Goal: Task Accomplishment & Management: Use online tool/utility

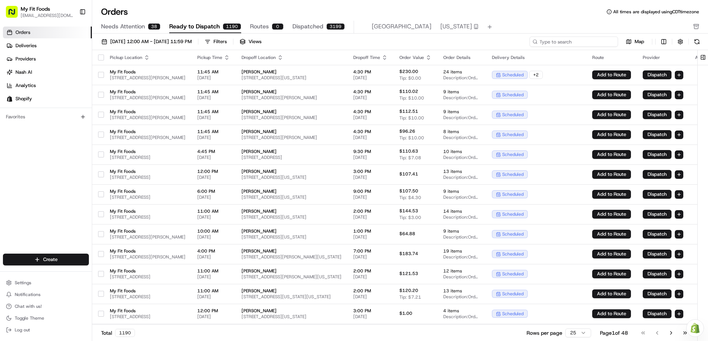
click at [591, 43] on input at bounding box center [574, 42] width 89 height 10
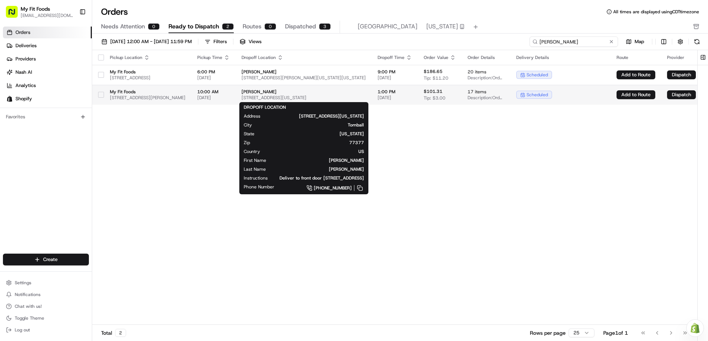
type input "[PERSON_NAME]"
click at [304, 92] on span "[PERSON_NAME]" at bounding box center [304, 92] width 124 height 6
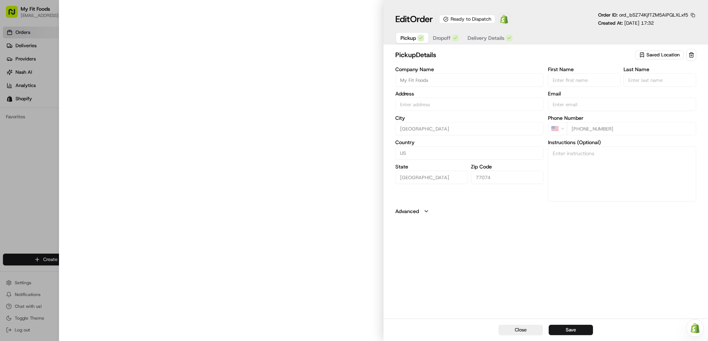
type input "[STREET_ADDRESS][PERSON_NAME]"
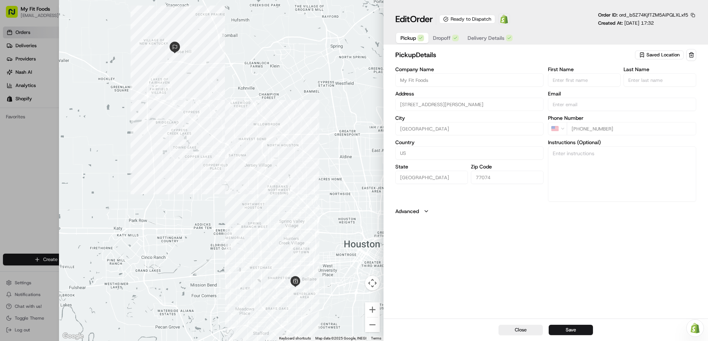
click at [475, 39] on span "Delivery Details" at bounding box center [486, 37] width 37 height 7
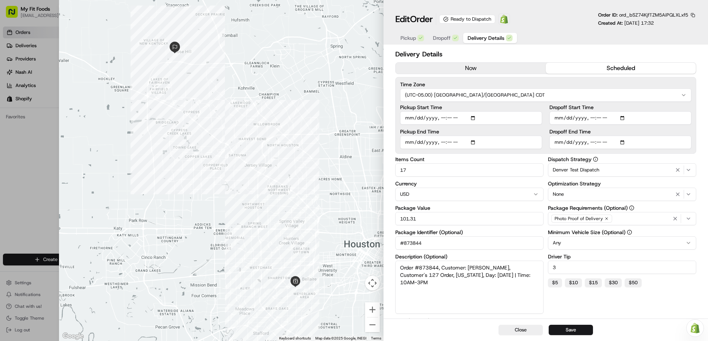
click at [474, 118] on input "Pickup Start Time" at bounding box center [471, 117] width 142 height 13
click at [440, 119] on input "Pickup Start Time" at bounding box center [471, 117] width 142 height 13
click at [462, 118] on input "Pickup Start Time" at bounding box center [471, 117] width 142 height 13
type input "[DATE]T16:00"
click at [440, 143] on div "Pickup End Time" at bounding box center [471, 139] width 142 height 20
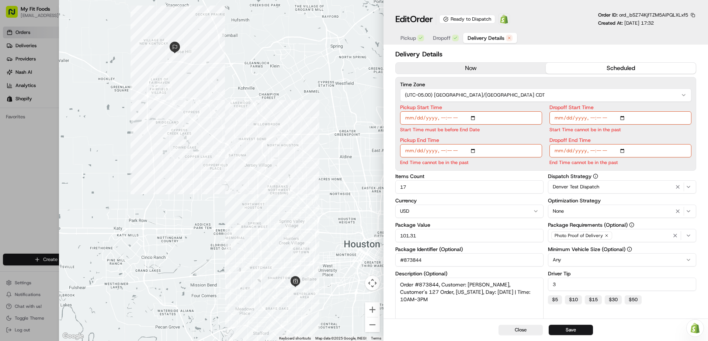
click at [445, 149] on input "Pickup End Time" at bounding box center [471, 150] width 142 height 13
click at [446, 149] on input "Pickup End Time" at bounding box center [471, 150] width 142 height 13
click at [444, 151] on input "Pickup End Time" at bounding box center [471, 150] width 142 height 13
click at [444, 152] on input "Pickup End Time" at bounding box center [471, 150] width 142 height 13
type input "[DATE]T04:30"
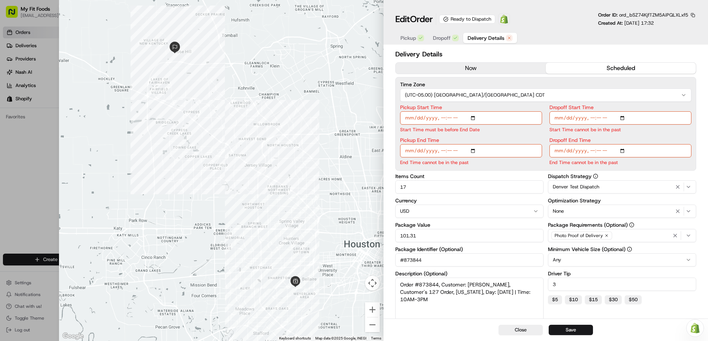
click at [443, 151] on input "Pickup End Time" at bounding box center [471, 150] width 142 height 13
click at [450, 150] on input "Pickup End Time" at bounding box center [471, 150] width 142 height 13
type input "[DATE]T17:00"
click at [589, 118] on input "Dropoff Start Time" at bounding box center [620, 117] width 142 height 13
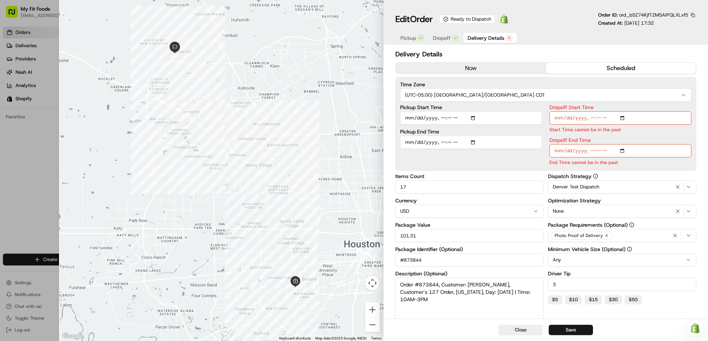
click at [589, 118] on input "Dropoff Start Time" at bounding box center [620, 117] width 142 height 13
type input "[DATE]T16:00"
click at [593, 149] on input "Dropoff End Time" at bounding box center [620, 150] width 142 height 13
type input "[DATE]T19:00"
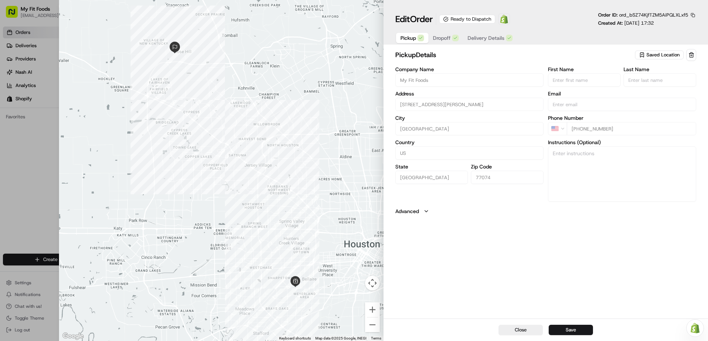
click at [414, 38] on span "Pickup" at bounding box center [407, 37] width 15 height 7
click at [656, 55] on span "Saved Location" at bounding box center [662, 55] width 33 height 7
drag, startPoint x: 228, startPoint y: 243, endPoint x: 239, endPoint y: 241, distance: 12.0
click at [239, 241] on body "My Fit Foods [EMAIL_ADDRESS][DOMAIN_NAME] Toggle Sidebar Orders Deliveries Prov…" at bounding box center [354, 170] width 708 height 341
click at [656, 56] on span "Saved Location" at bounding box center [662, 55] width 33 height 7
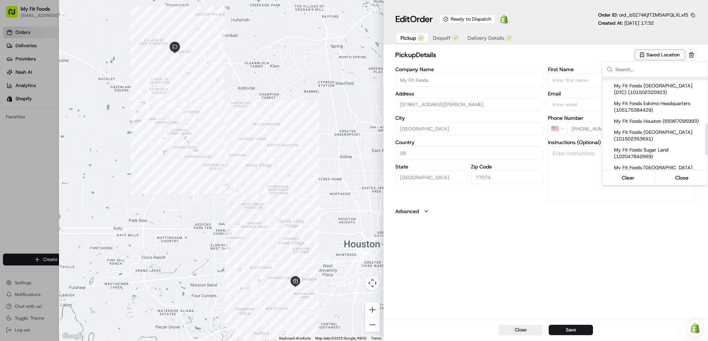
scroll to position [148, 0]
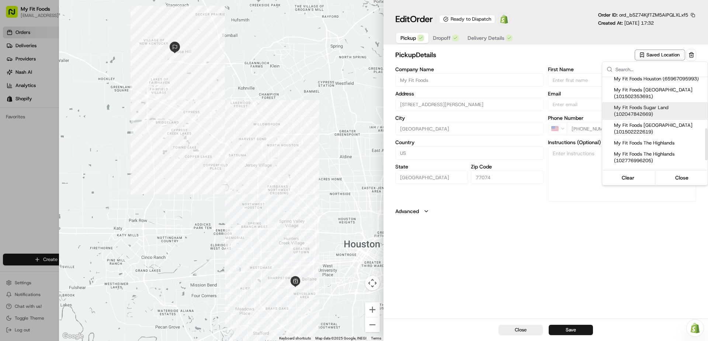
click at [659, 114] on span "My Fit Foods Sugar Land (102047842669)" at bounding box center [659, 110] width 91 height 13
type input "My Fit Foods Sugar Land"
type input "[STREET_ADDRESS]"
type input "Sugar Land"
type input "77478"
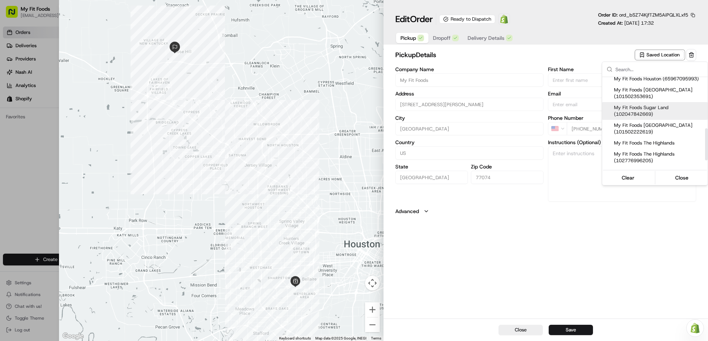
type input "[PHONE_NUMBER]"
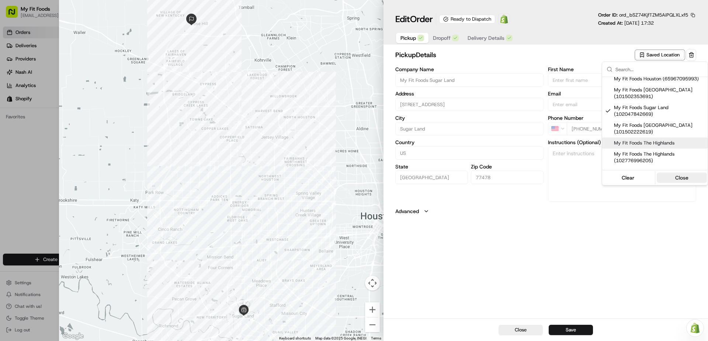
click at [667, 178] on button "Close" at bounding box center [682, 178] width 51 height 10
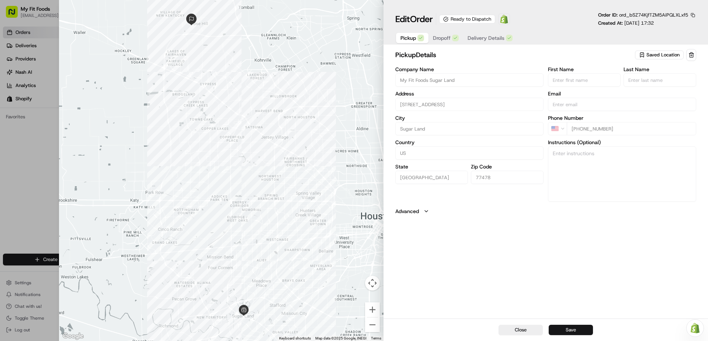
click at [578, 329] on button "Save" at bounding box center [571, 330] width 44 height 10
type input "+1"
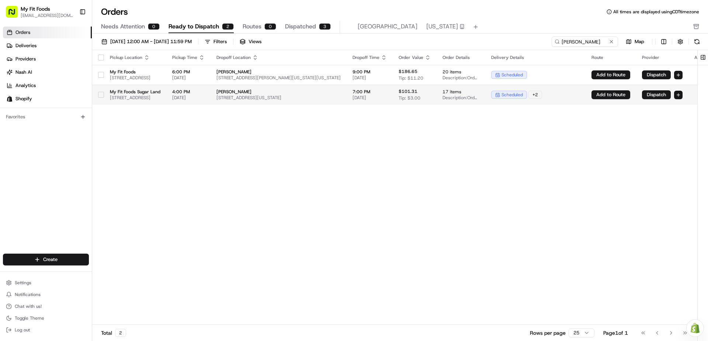
click at [696, 98] on html "My Fit Foods [EMAIL_ADDRESS][DOMAIN_NAME] Toggle Sidebar Orders Deliveries Prov…" at bounding box center [354, 170] width 708 height 341
click at [687, 105] on span "Assign Provider" at bounding box center [676, 107] width 32 height 6
click at [696, 96] on html "My Fit Foods [EMAIL_ADDRESS][DOMAIN_NAME] Toggle Sidebar Orders Deliveries Prov…" at bounding box center [354, 170] width 708 height 341
click at [689, 105] on span "Assign Provider" at bounding box center [676, 107] width 32 height 6
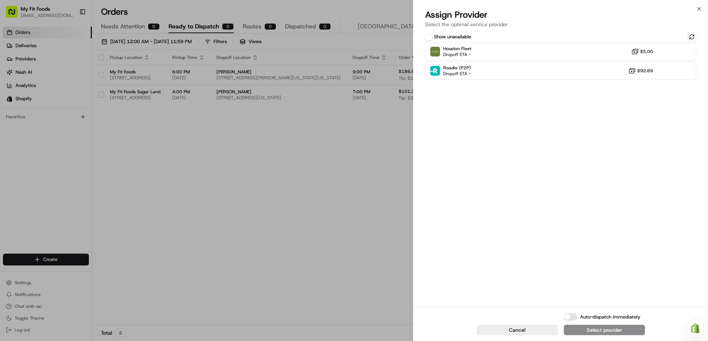
click at [429, 37] on button "Show unavailable" at bounding box center [428, 36] width 7 height 7
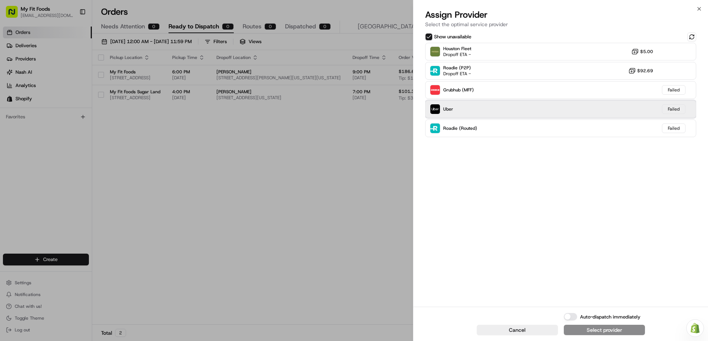
click at [511, 113] on div "Uber Failed" at bounding box center [560, 109] width 271 height 18
click at [668, 109] on div "Failed" at bounding box center [674, 109] width 24 height 10
